Goal: Transaction & Acquisition: Purchase product/service

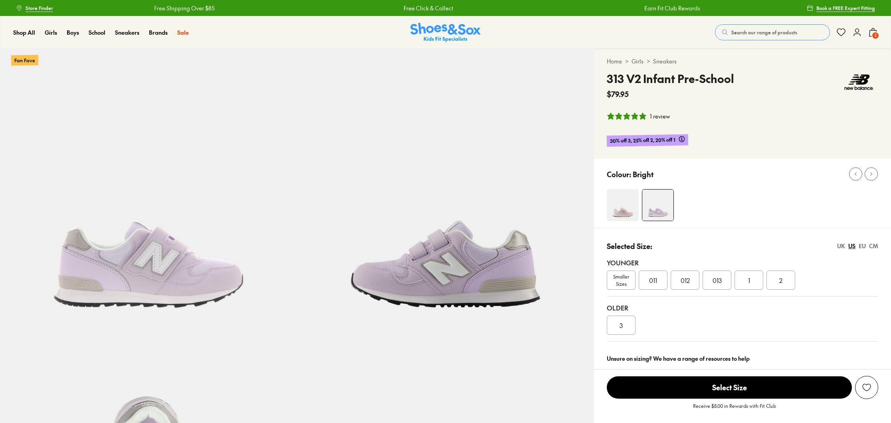
select select "*"
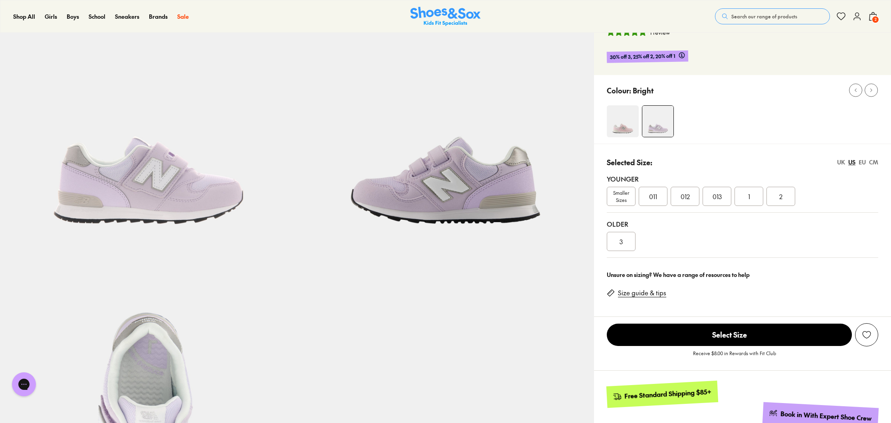
scroll to position [83, 0]
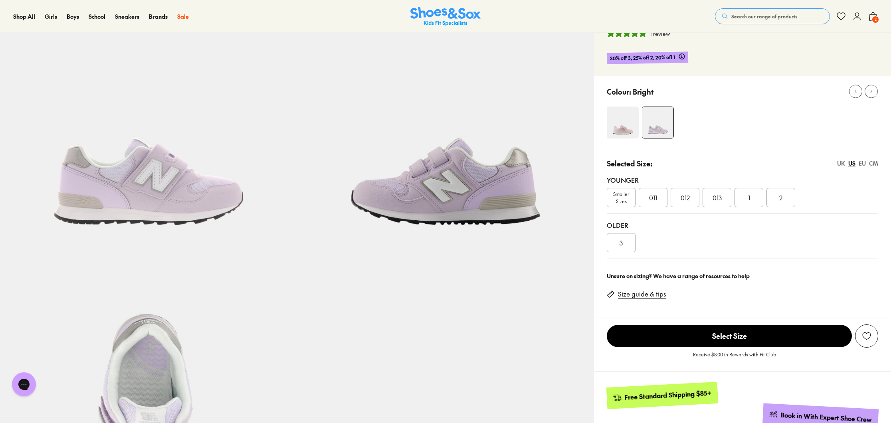
click at [709, 201] on div "013" at bounding box center [716, 197] width 29 height 19
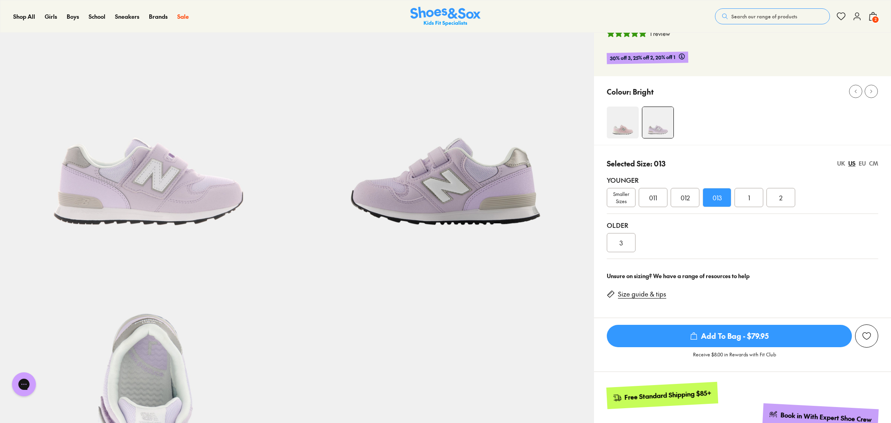
click at [737, 335] on span "Add To Bag - $79.95" at bounding box center [728, 336] width 245 height 22
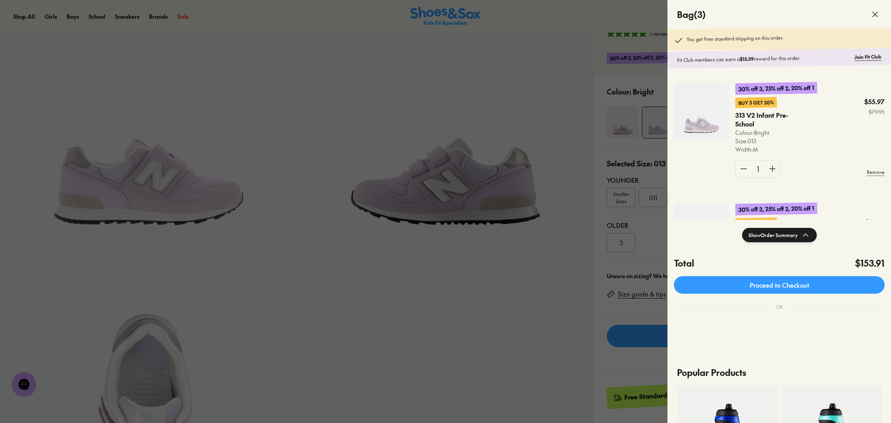
scroll to position [2, 0]
click at [604, 134] on div at bounding box center [445, 211] width 891 height 423
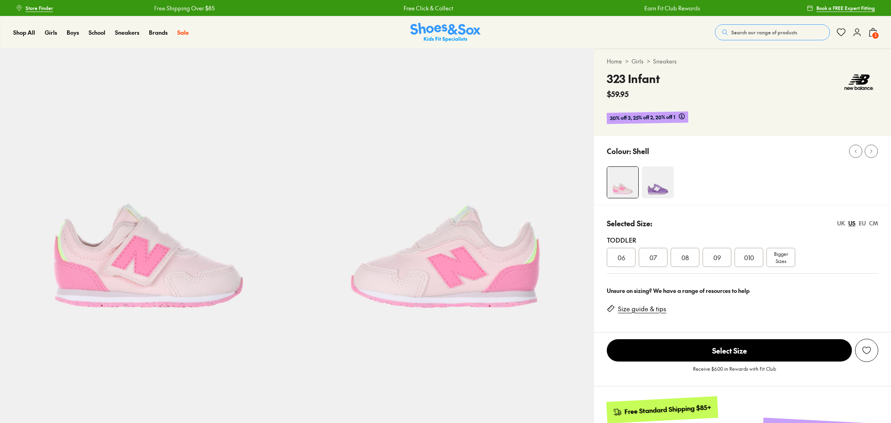
select select "*"
click at [774, 249] on div "Bigger Sizes" at bounding box center [780, 257] width 29 height 19
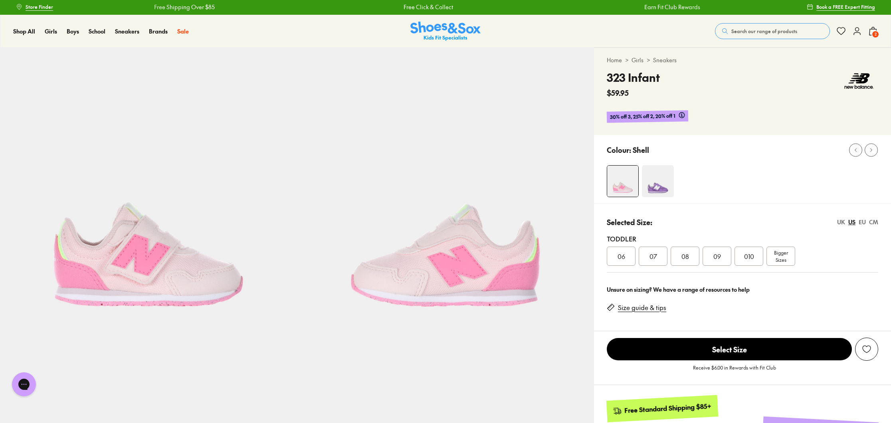
scroll to position [2, 0]
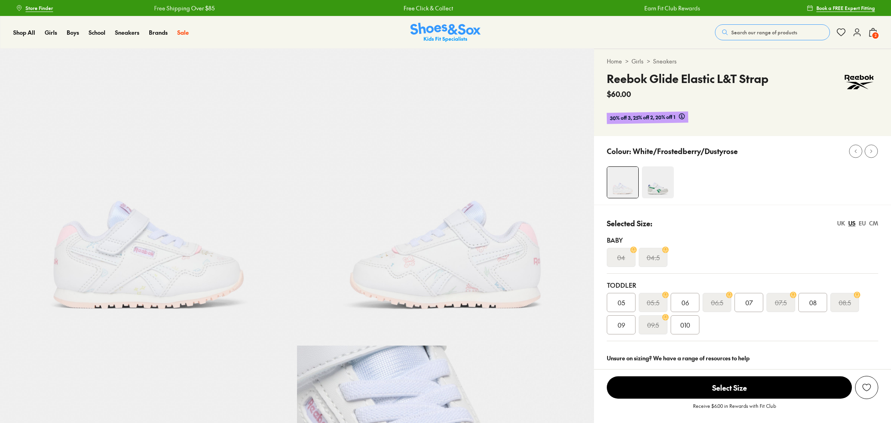
select select "*"
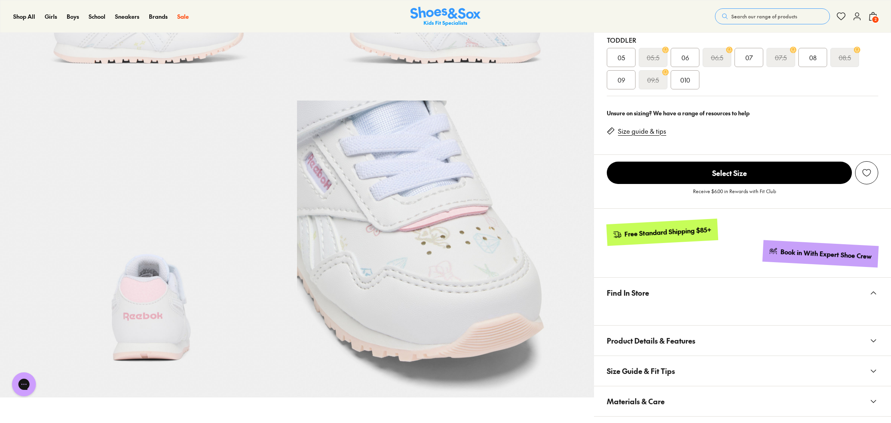
scroll to position [243, 0]
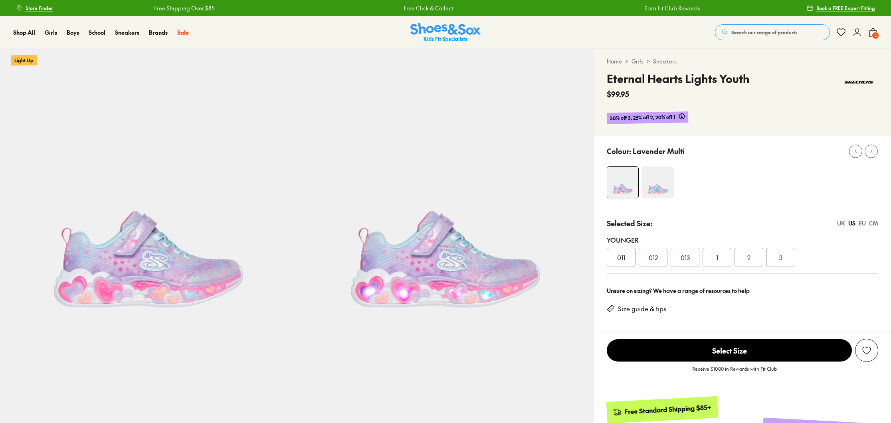
select select "*"
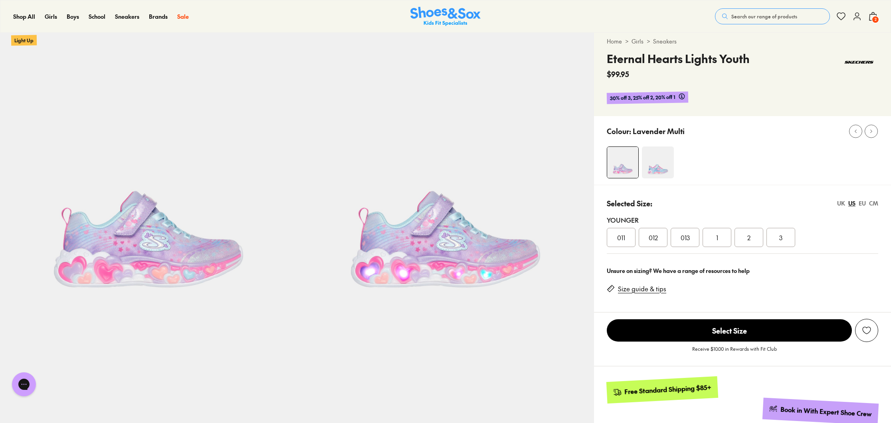
scroll to position [18, 0]
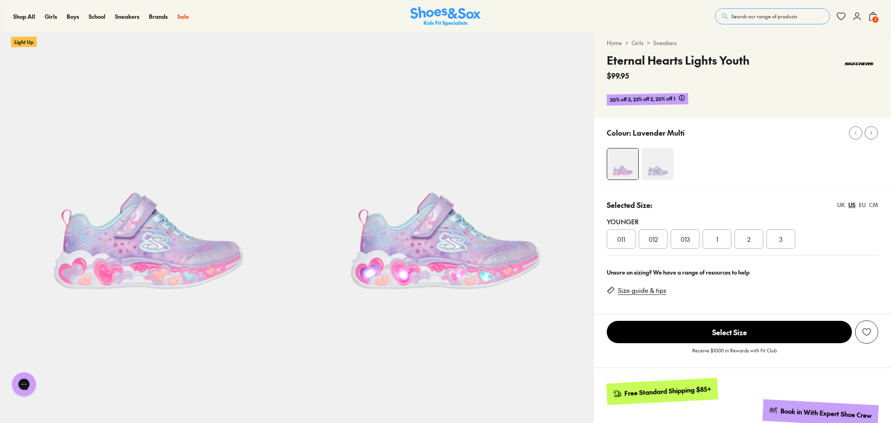
click at [650, 171] on img at bounding box center [658, 164] width 32 height 32
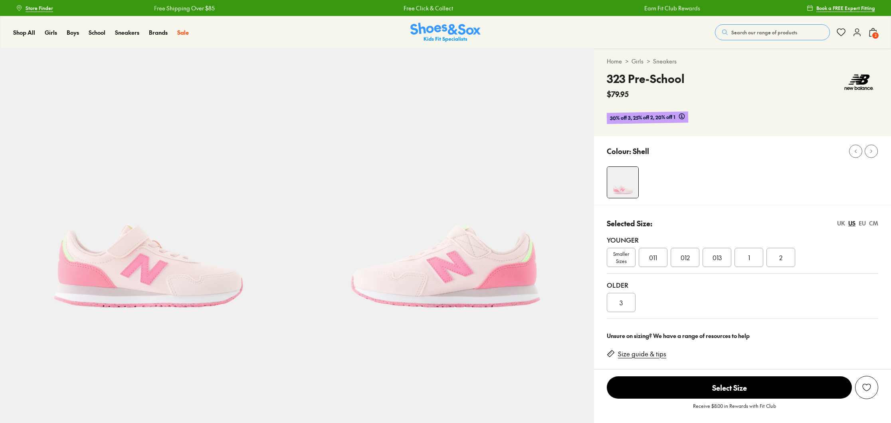
select select "*"
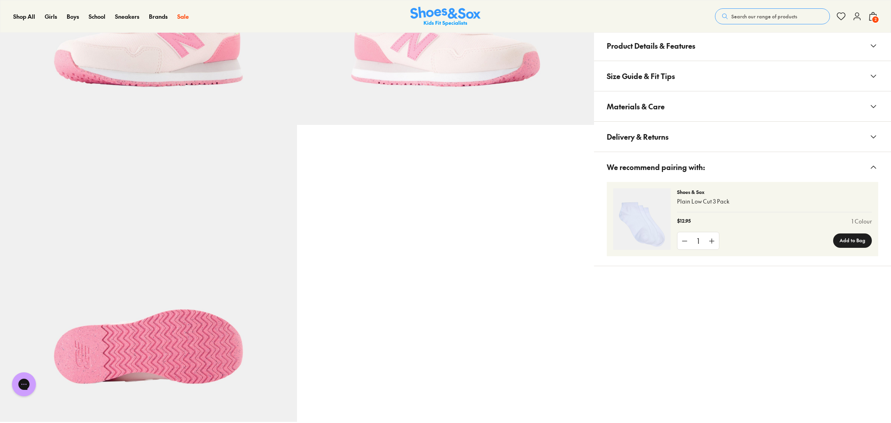
scroll to position [220, 0]
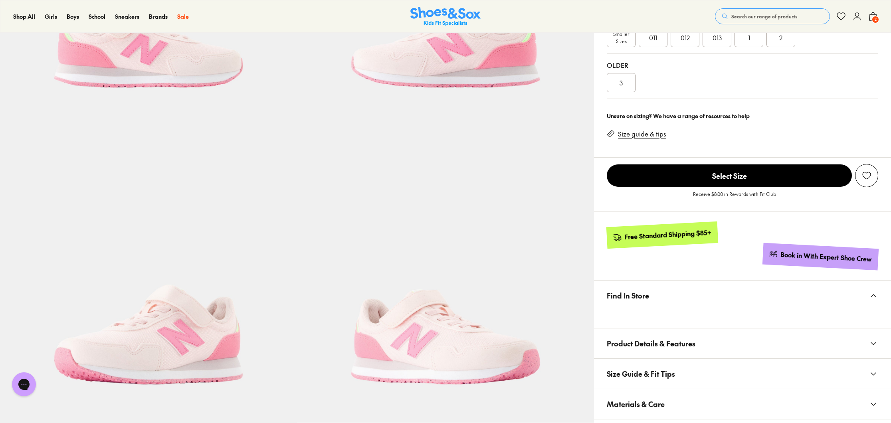
click at [719, 35] on span "013" at bounding box center [716, 38] width 9 height 10
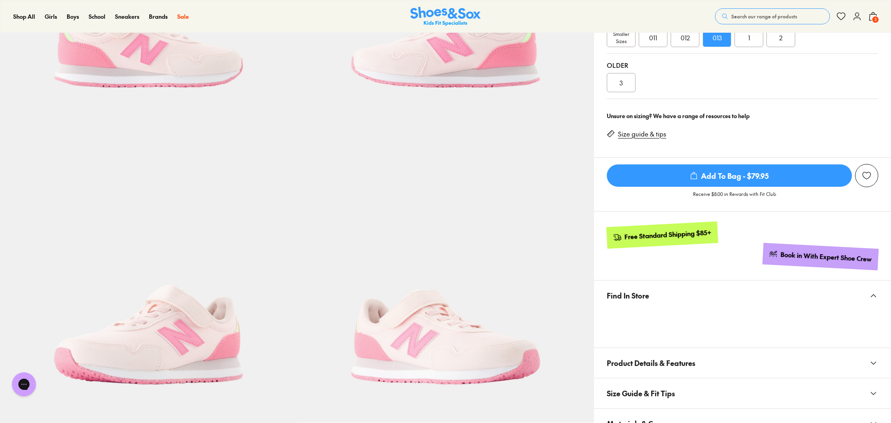
click at [695, 187] on div "Receive $8.00 in Rewards with Fit Club" at bounding box center [742, 196] width 297 height 18
click at [698, 177] on span "Add To Bag - $79.95" at bounding box center [728, 175] width 245 height 22
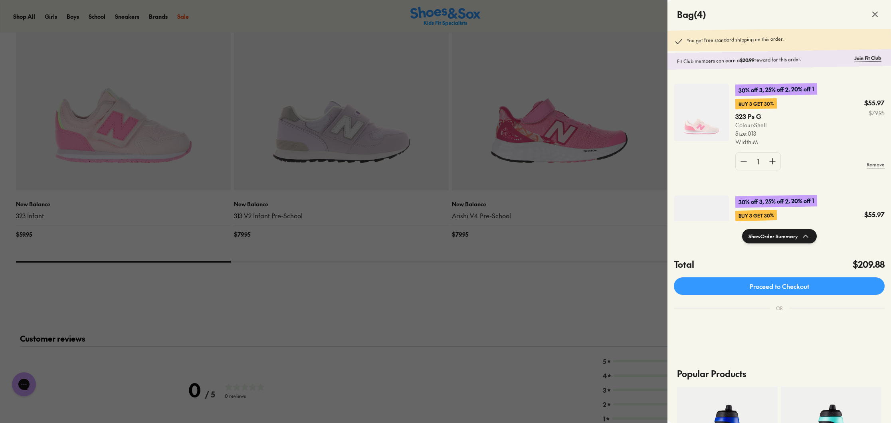
scroll to position [1031, 0]
click at [579, 246] on div at bounding box center [445, 211] width 891 height 423
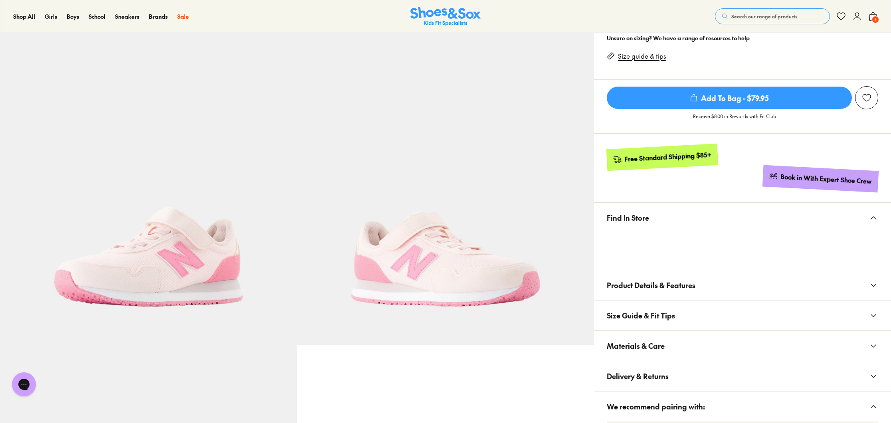
scroll to position [387, 0]
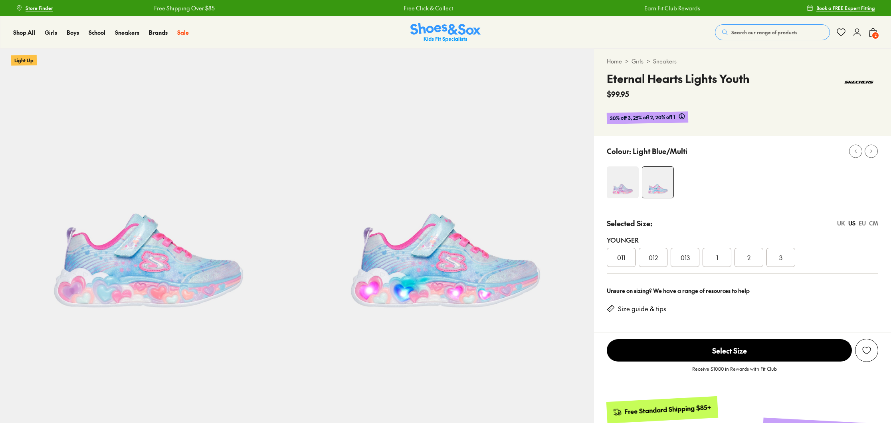
select select "*"
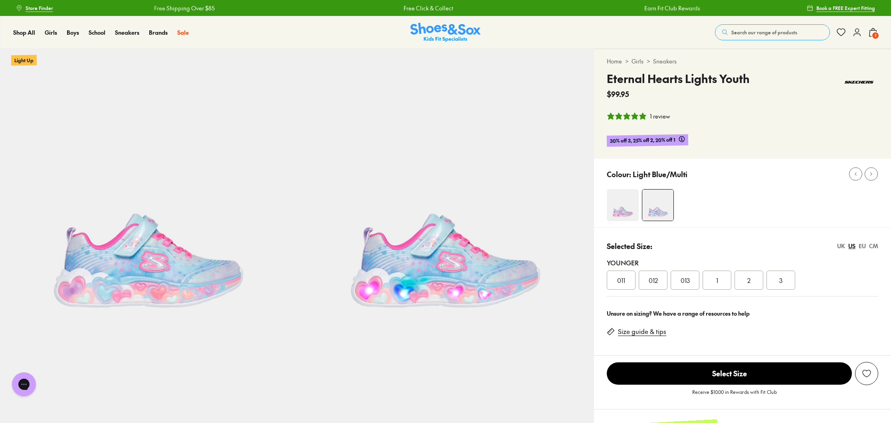
click at [691, 279] on div "013" at bounding box center [684, 280] width 29 height 19
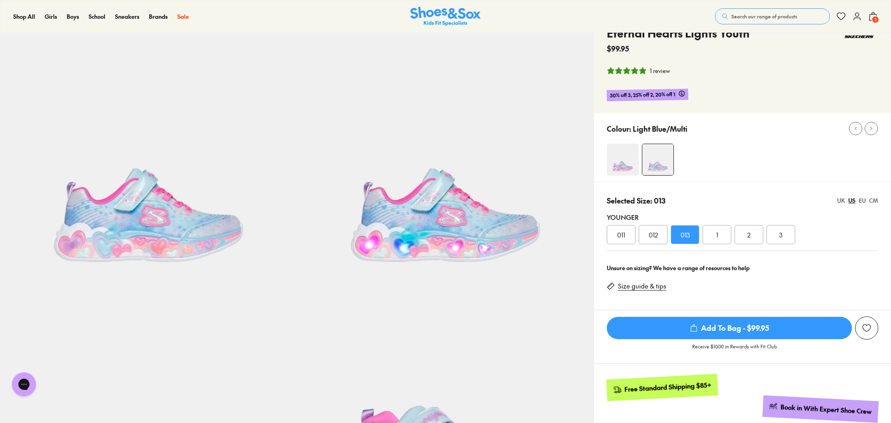
scroll to position [149, 0]
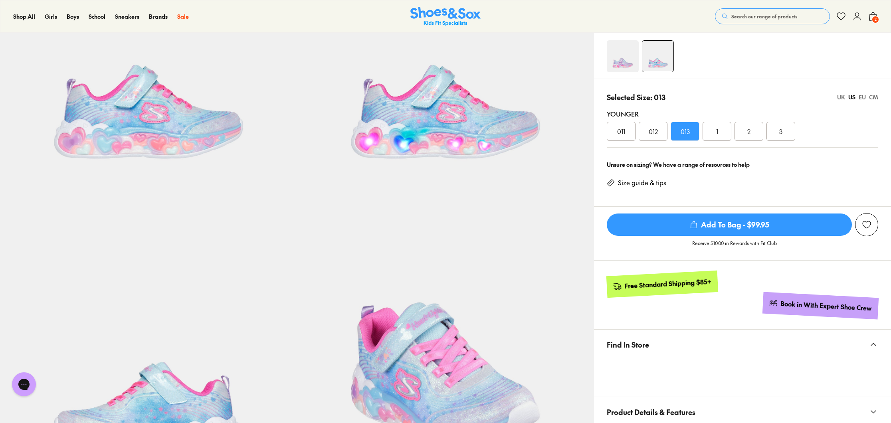
click at [707, 226] on span "Add To Bag - $99.95" at bounding box center [728, 224] width 245 height 22
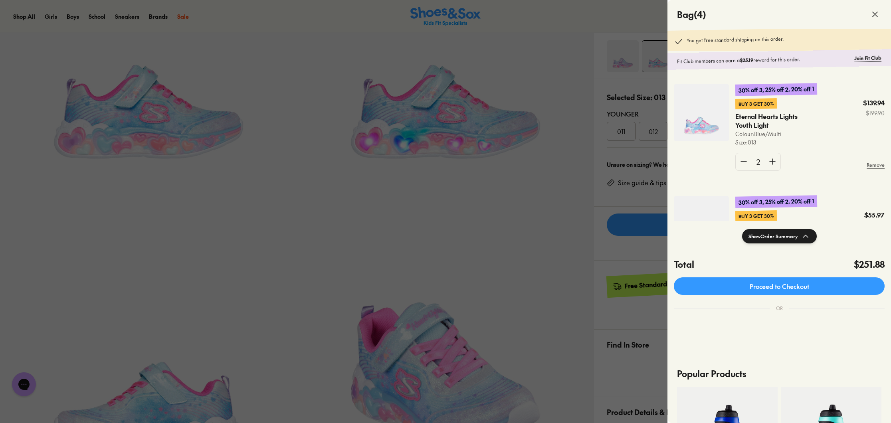
scroll to position [0, 0]
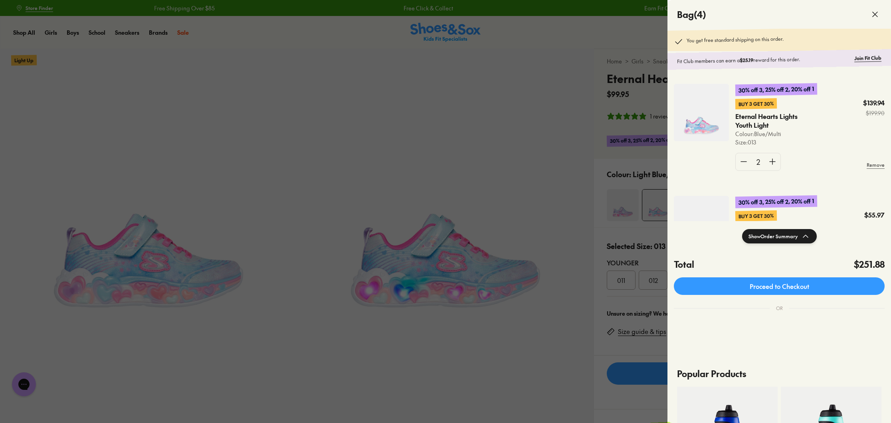
click at [611, 31] on div at bounding box center [445, 211] width 891 height 423
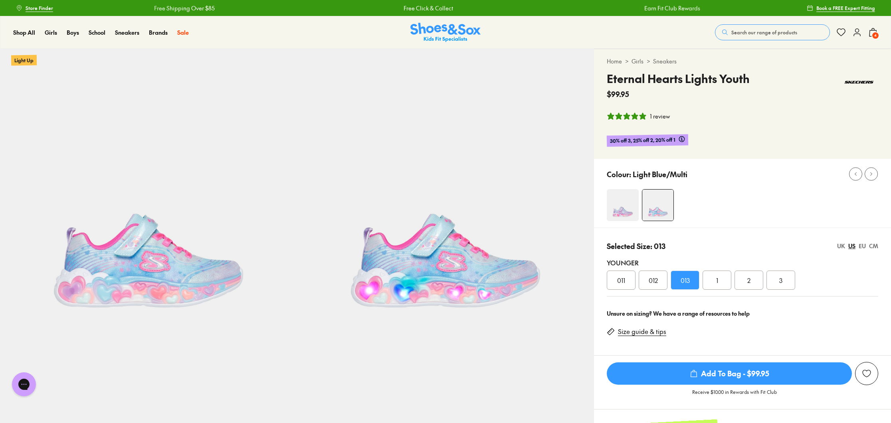
click at [854, 82] on img at bounding box center [859, 82] width 38 height 24
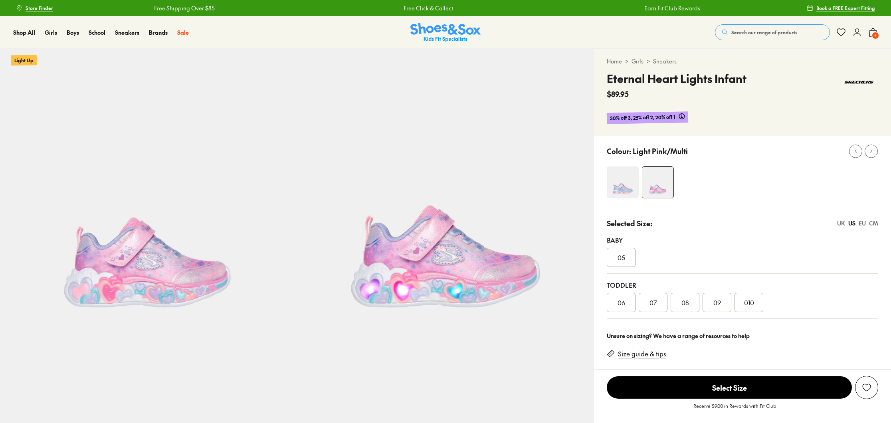
select select "*"
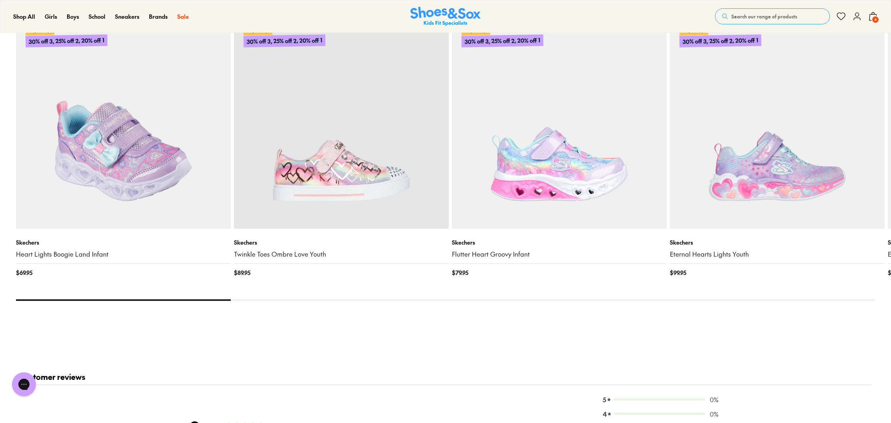
scroll to position [988, 0]
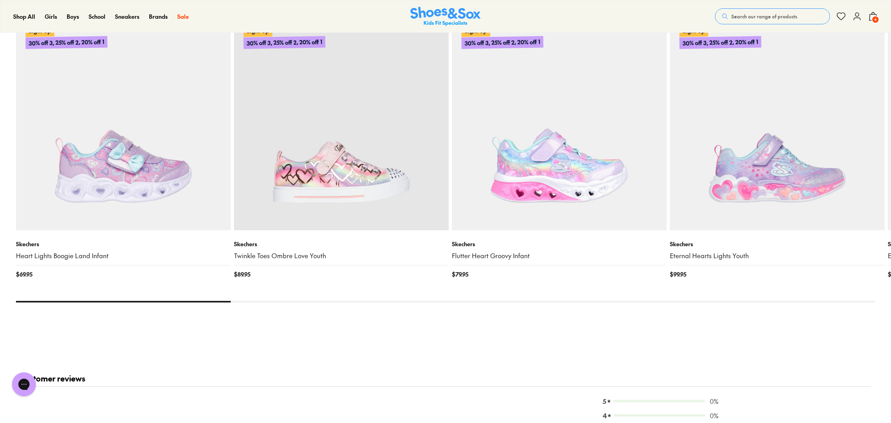
drag, startPoint x: 206, startPoint y: 301, endPoint x: 331, endPoint y: 306, distance: 125.0
click at [335, 307] on div "You Might Like Recently Viewed Light Up 30% off 3, 25% off 2, 20% off 1 Skecher…" at bounding box center [445, 157] width 859 height 348
click at [331, 305] on div "You Might Like Recently Viewed Light Up 30% off 3, 25% off 2, 20% off 1 Skecher…" at bounding box center [445, 157] width 859 height 348
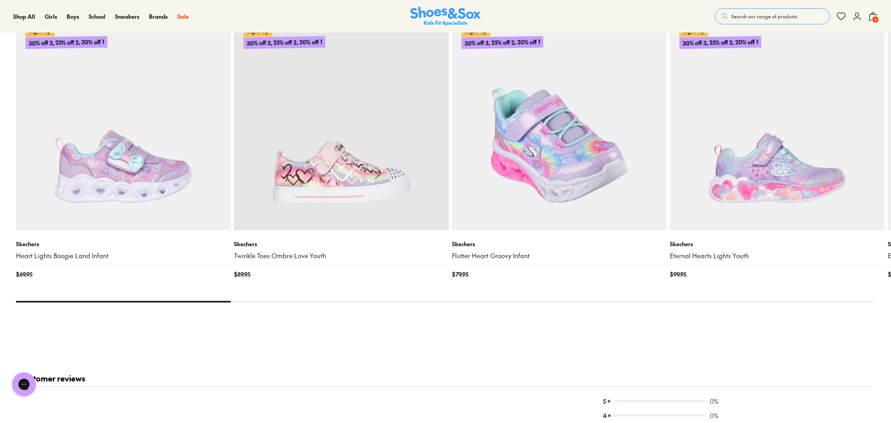
drag, startPoint x: 340, startPoint y: 301, endPoint x: 521, endPoint y: 229, distance: 195.4
click at [340, 301] on div at bounding box center [445, 302] width 859 height 2
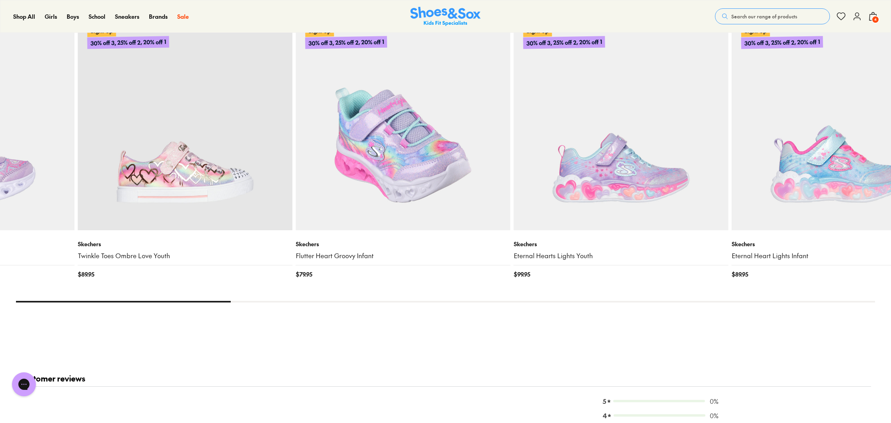
click at [420, 177] on img at bounding box center [403, 123] width 215 height 215
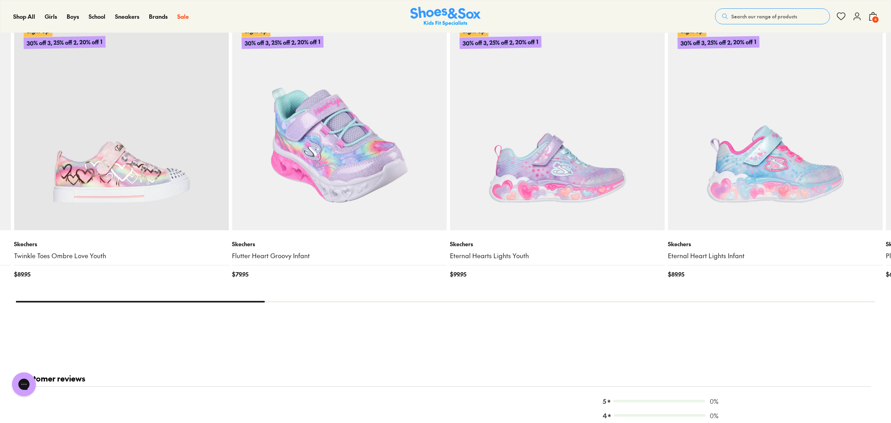
click at [283, 163] on img at bounding box center [339, 123] width 215 height 215
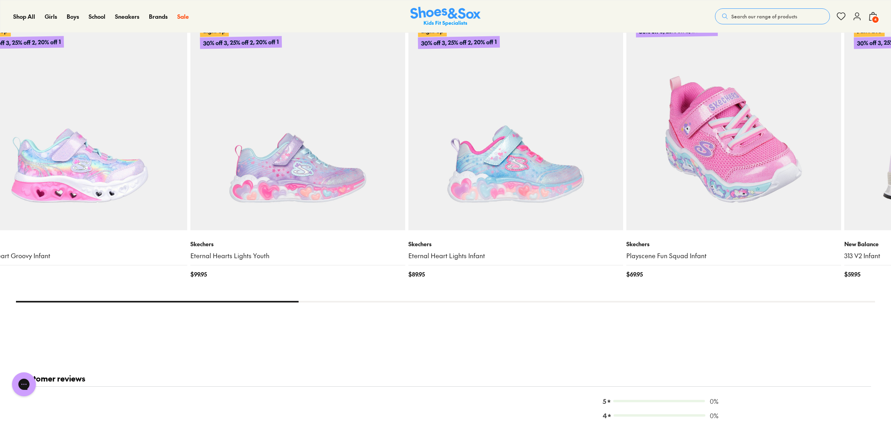
click at [626, 167] on img at bounding box center [733, 123] width 215 height 215
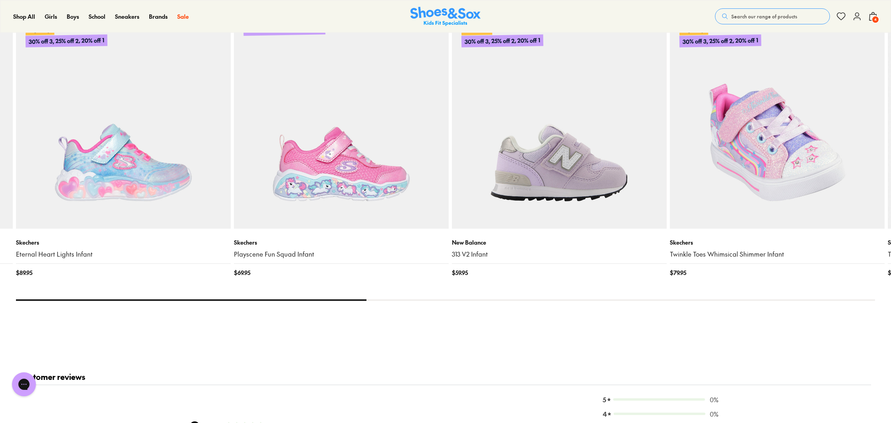
scroll to position [990, 0]
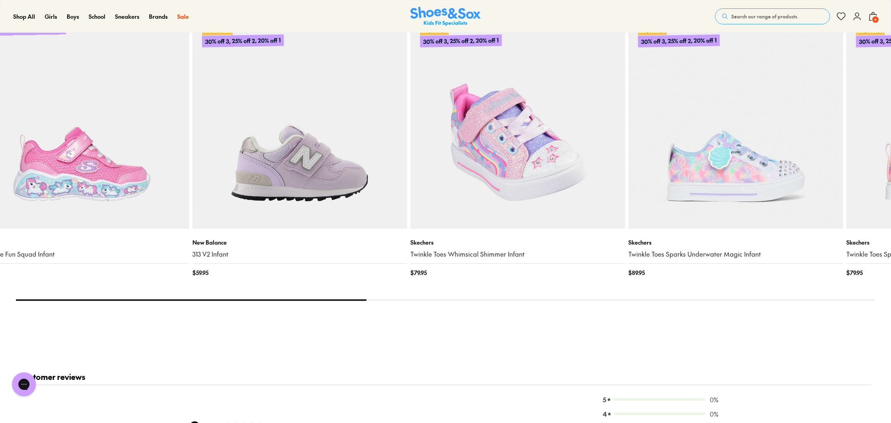
click at [410, 193] on img at bounding box center [517, 121] width 215 height 215
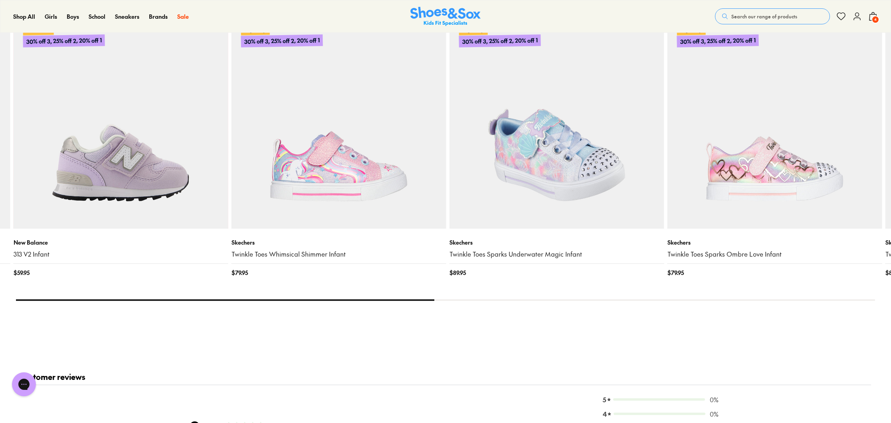
click at [449, 173] on img at bounding box center [556, 121] width 215 height 215
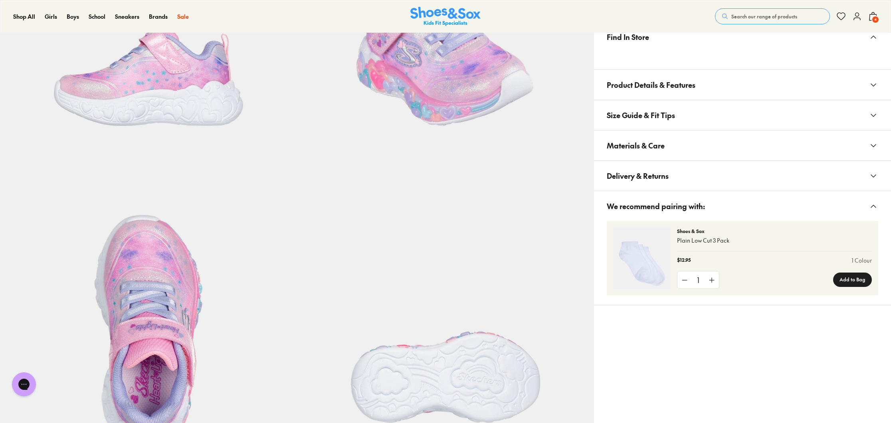
scroll to position [0, 0]
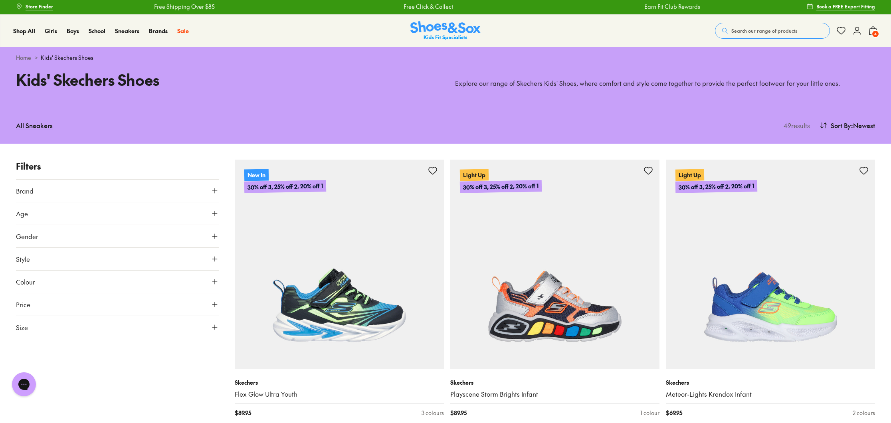
scroll to position [3, 0]
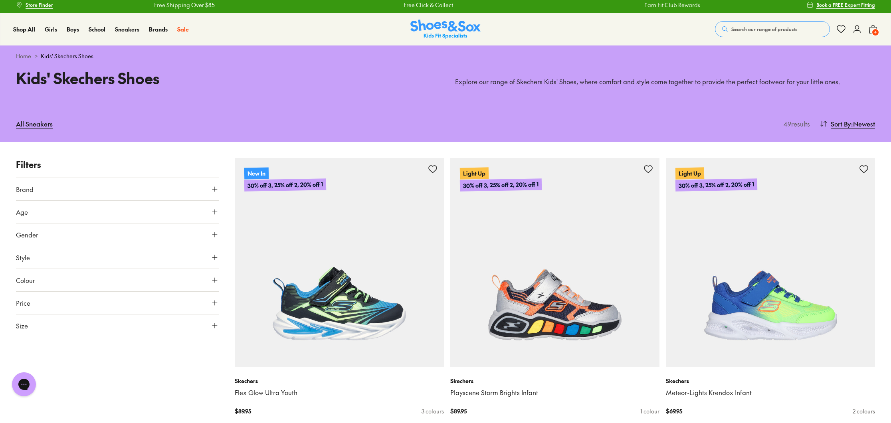
click at [143, 209] on button "Age" at bounding box center [117, 212] width 203 height 22
click at [137, 239] on button "Gender" at bounding box center [117, 234] width 203 height 22
click at [109, 264] on label "Girls" at bounding box center [117, 258] width 67 height 15
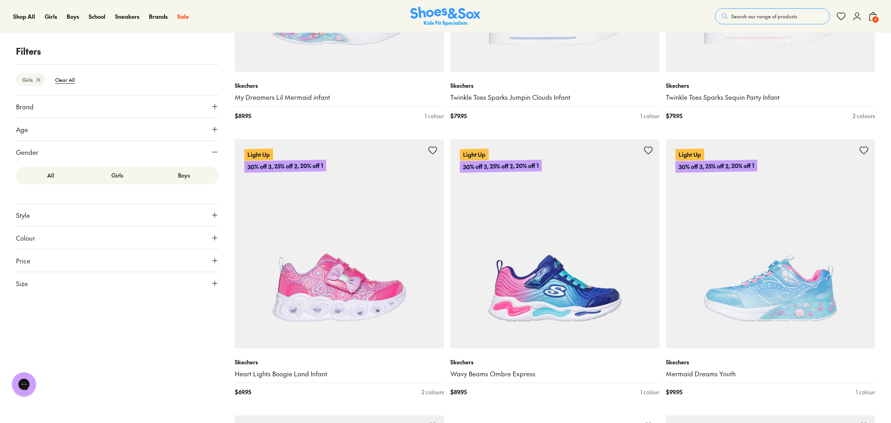
scroll to position [1927, 0]
